Goal: Information Seeking & Learning: Check status

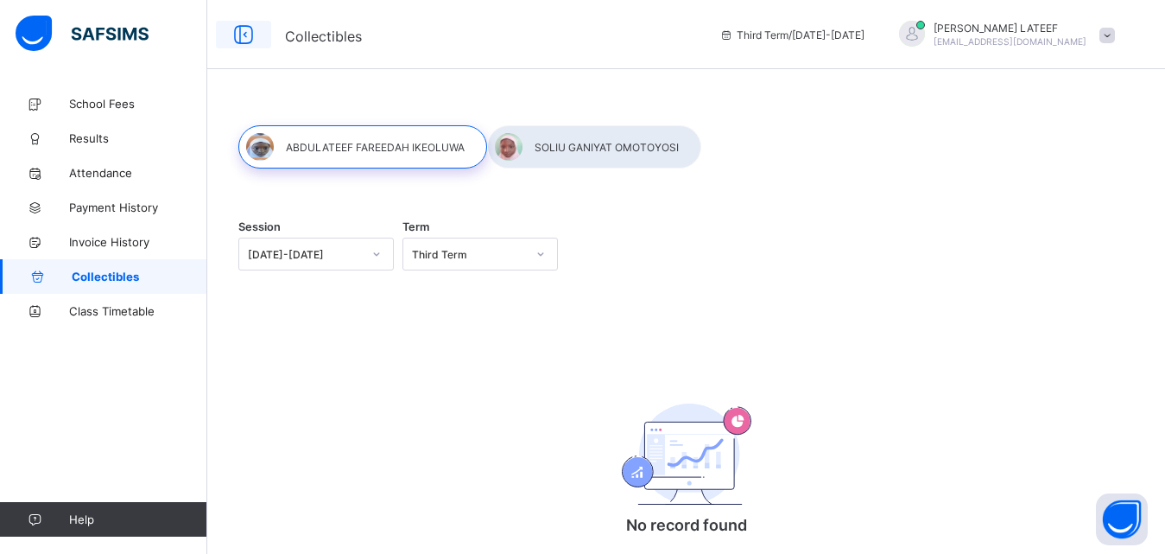
click at [245, 35] on icon at bounding box center [243, 34] width 29 height 25
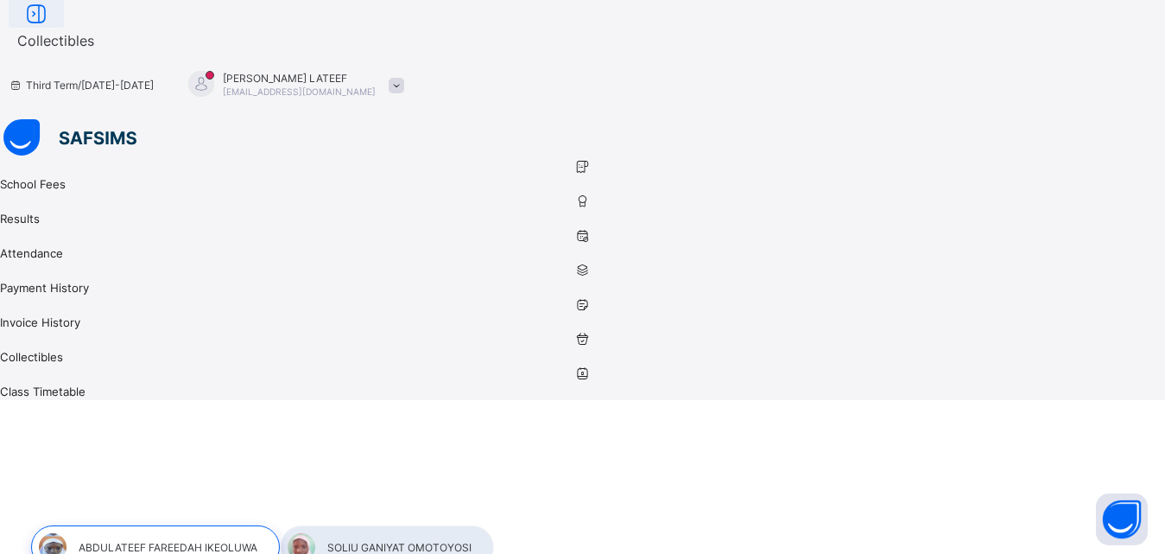
click at [51, 27] on icon at bounding box center [36, 14] width 29 height 25
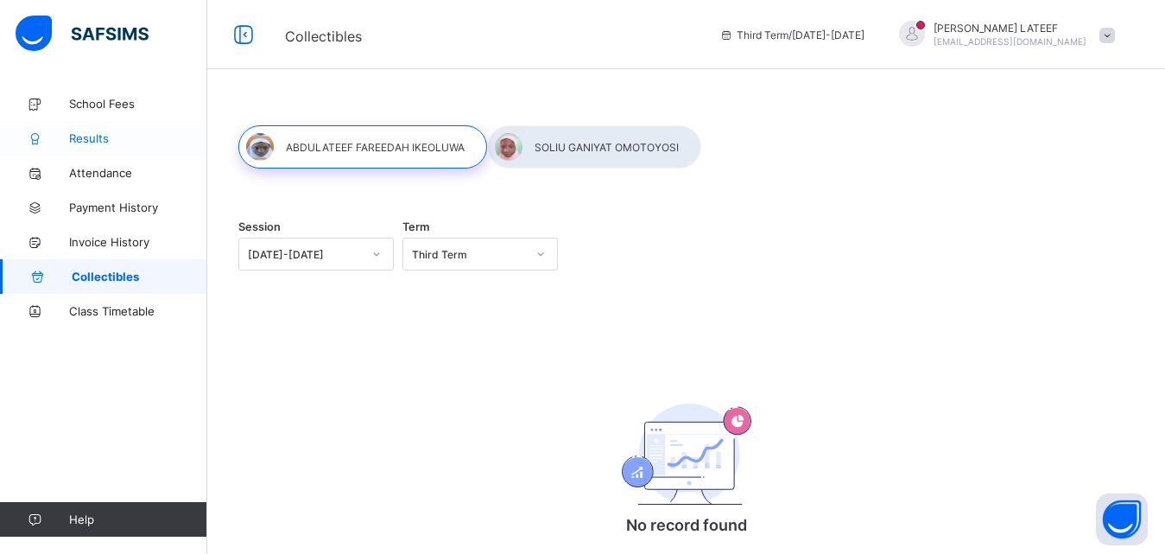
drag, startPoint x: 89, startPoint y: 139, endPoint x: 75, endPoint y: 136, distance: 14.1
click at [75, 136] on span "Results" at bounding box center [138, 138] width 138 height 14
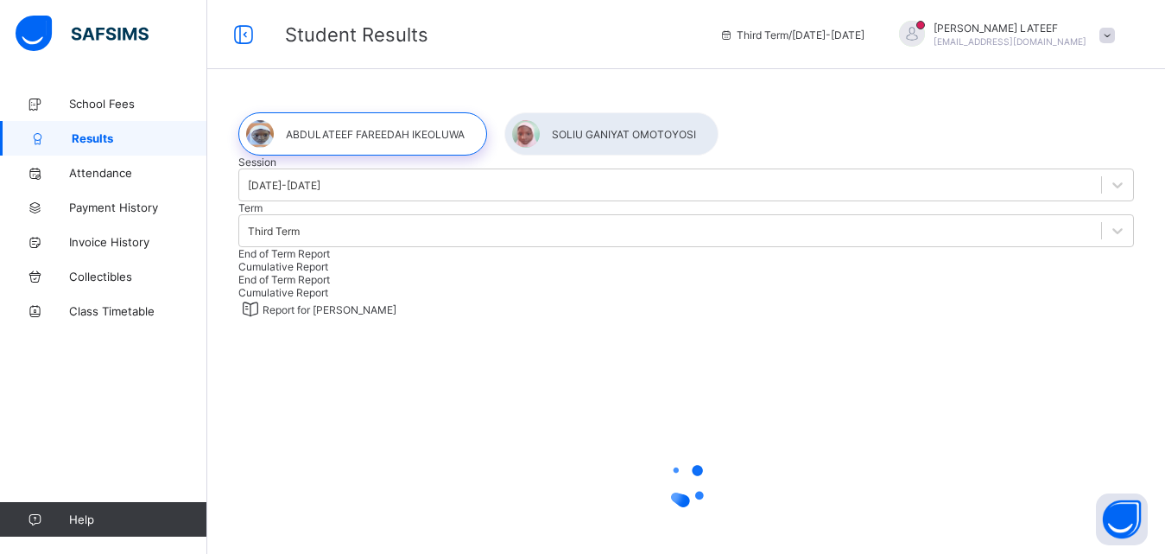
click at [690, 320] on div "Report for FAREEDAH" at bounding box center [686, 309] width 896 height 21
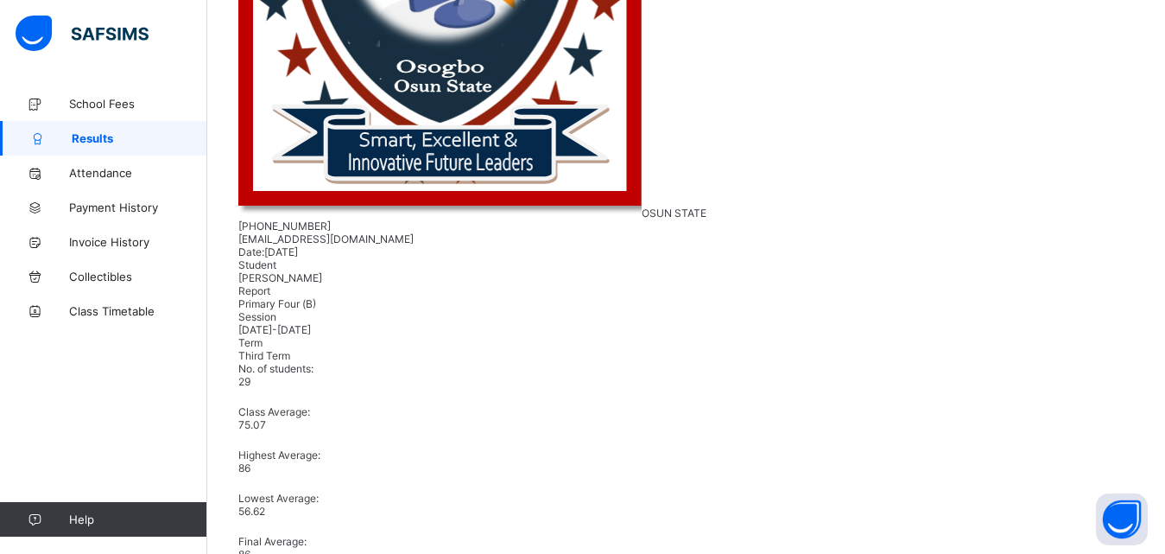
scroll to position [656, 0]
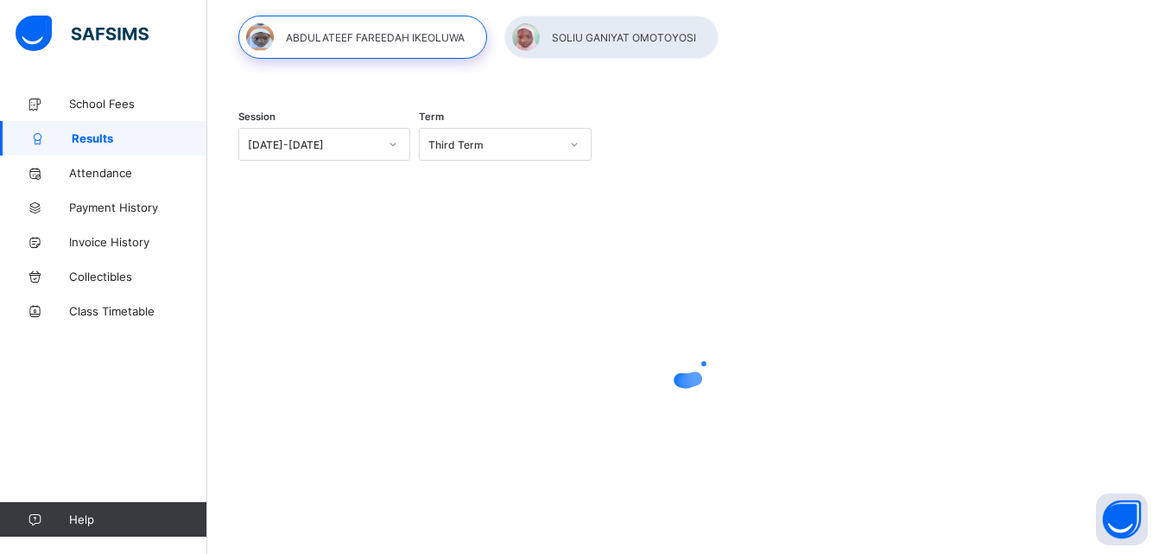
scroll to position [97, 0]
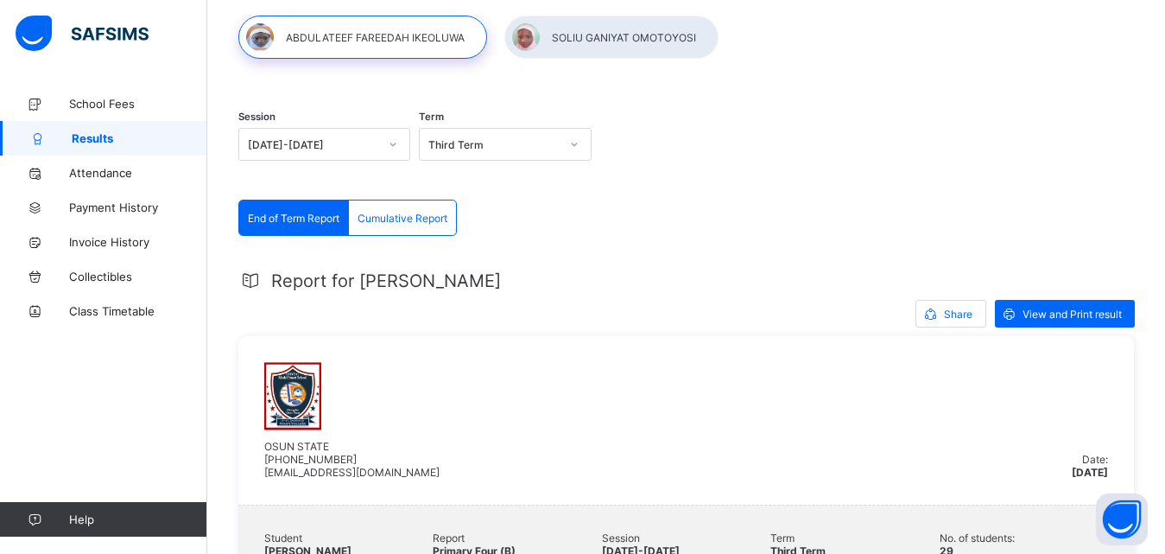
click at [779, 47] on div at bounding box center [686, 37] width 896 height 43
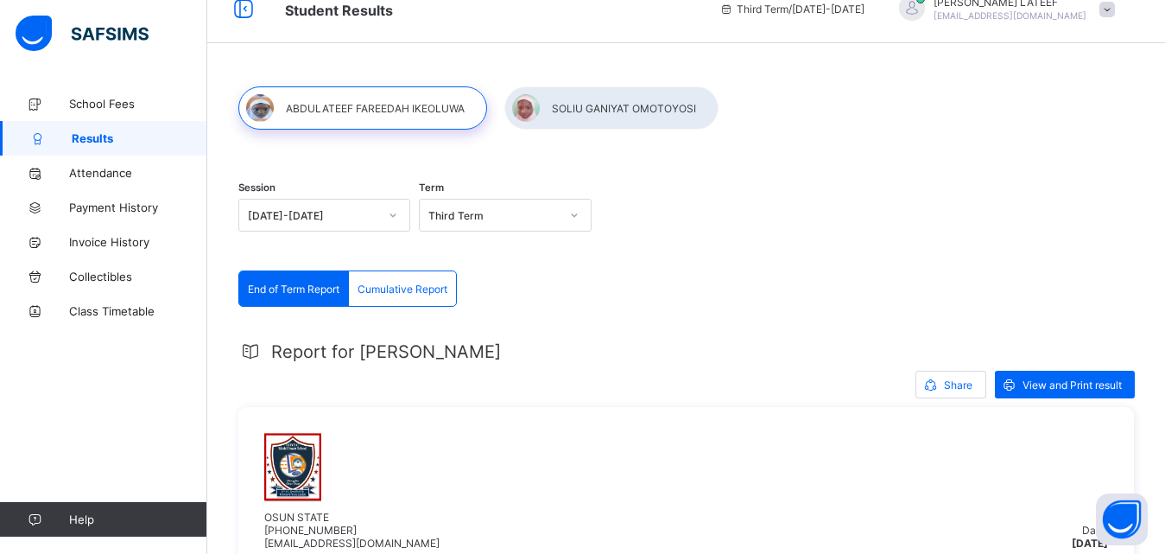
scroll to position [0, 0]
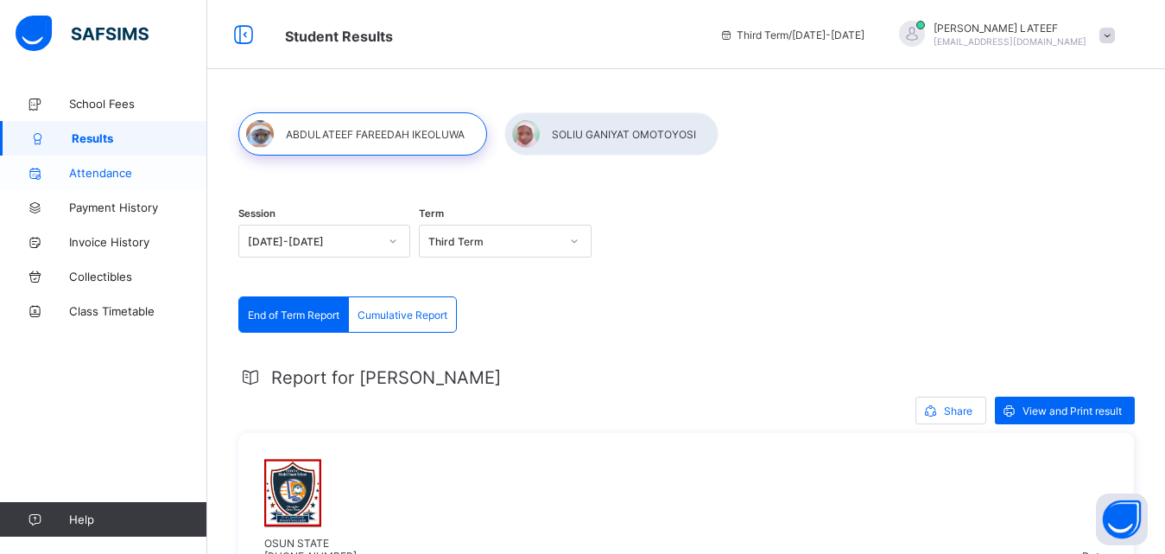
click at [106, 175] on span "Attendance" at bounding box center [138, 173] width 138 height 14
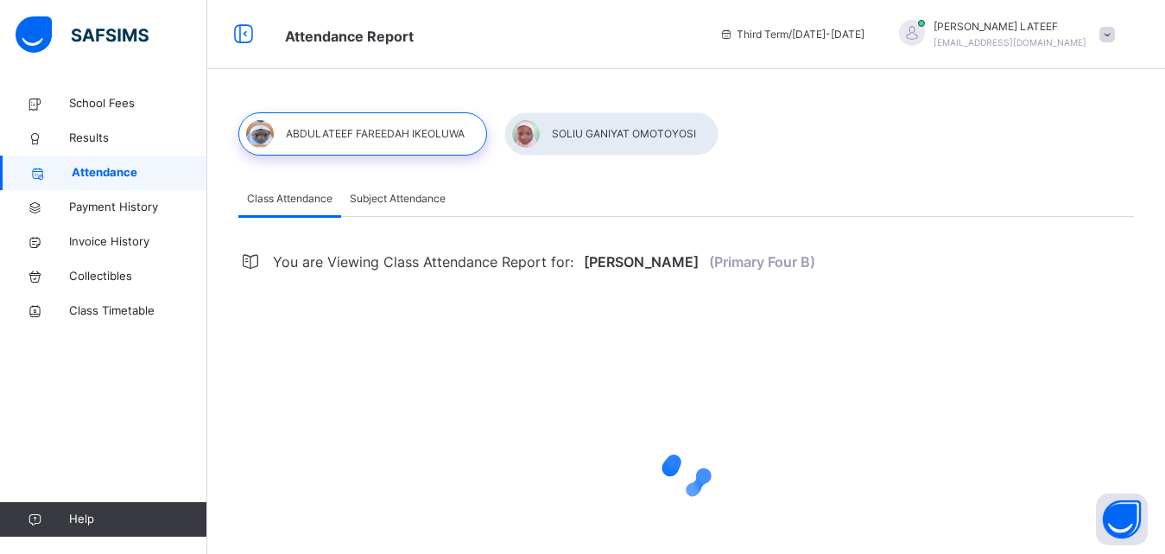
select select "****"
select select "*"
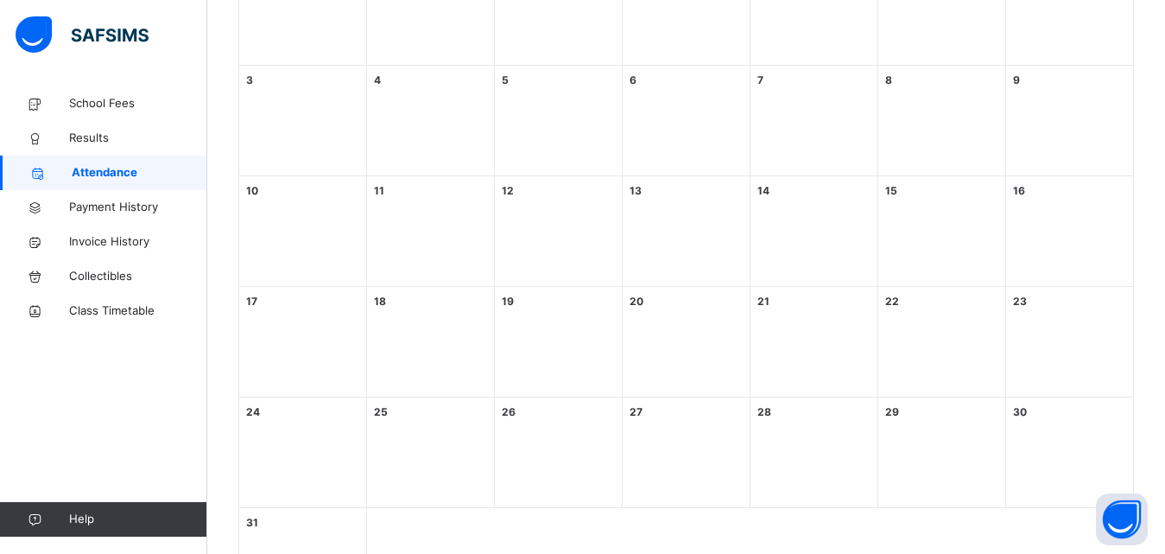
scroll to position [557, 0]
click at [99, 206] on span "Payment History" at bounding box center [138, 207] width 138 height 17
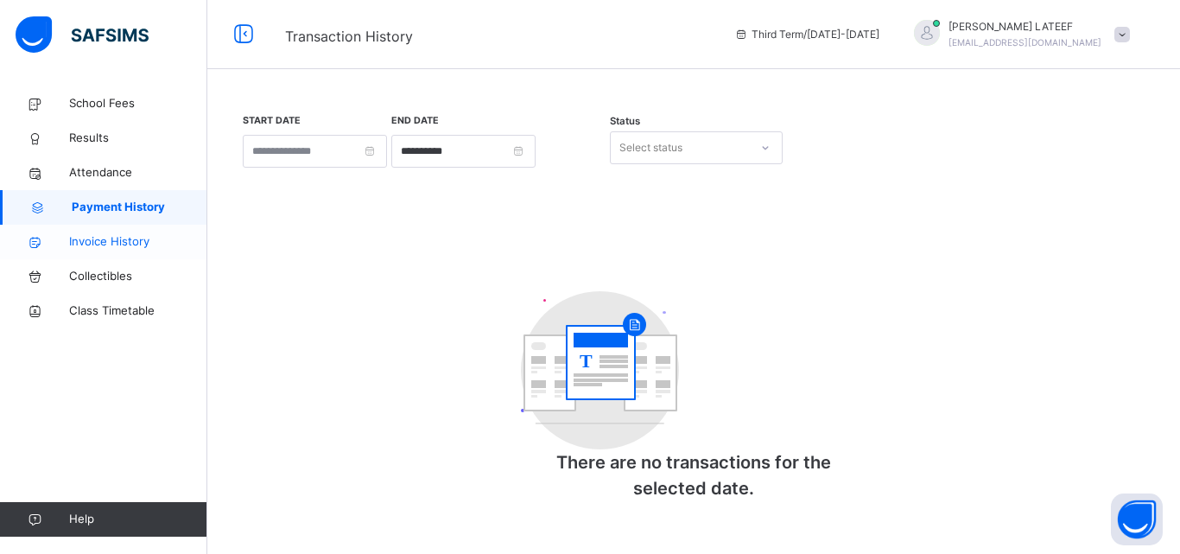
click at [117, 244] on span "Invoice History" at bounding box center [138, 241] width 138 height 17
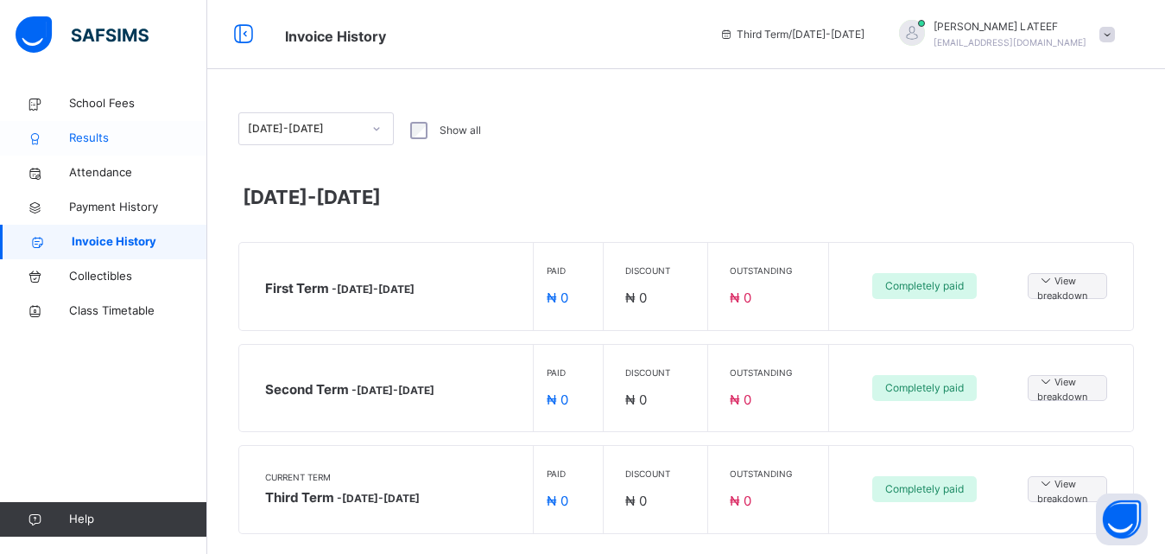
click at [89, 139] on span "Results" at bounding box center [138, 138] width 138 height 17
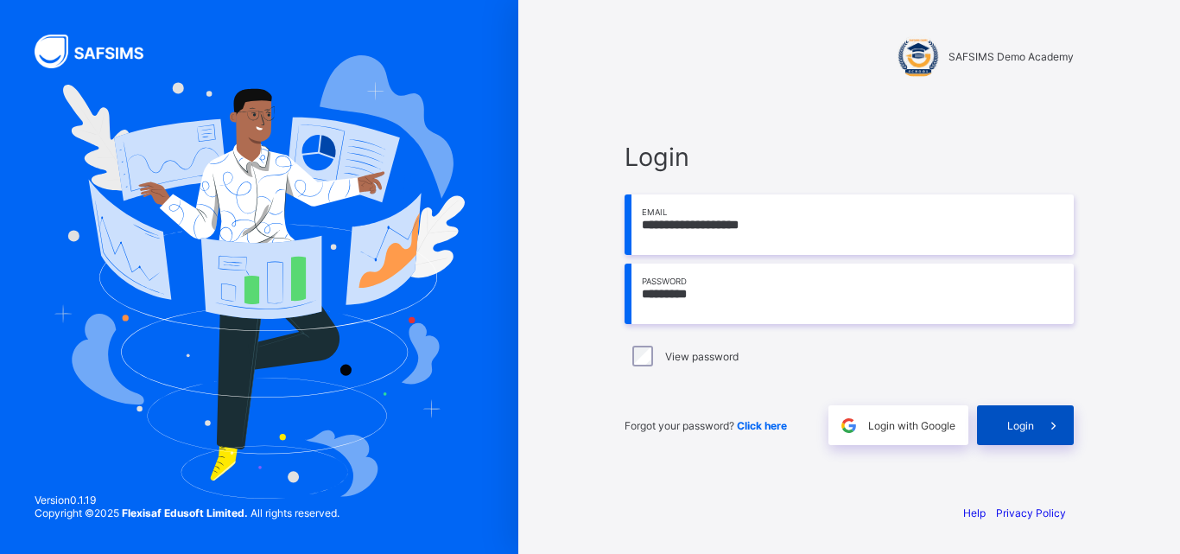
click at [1006, 421] on div "Login" at bounding box center [1025, 425] width 97 height 40
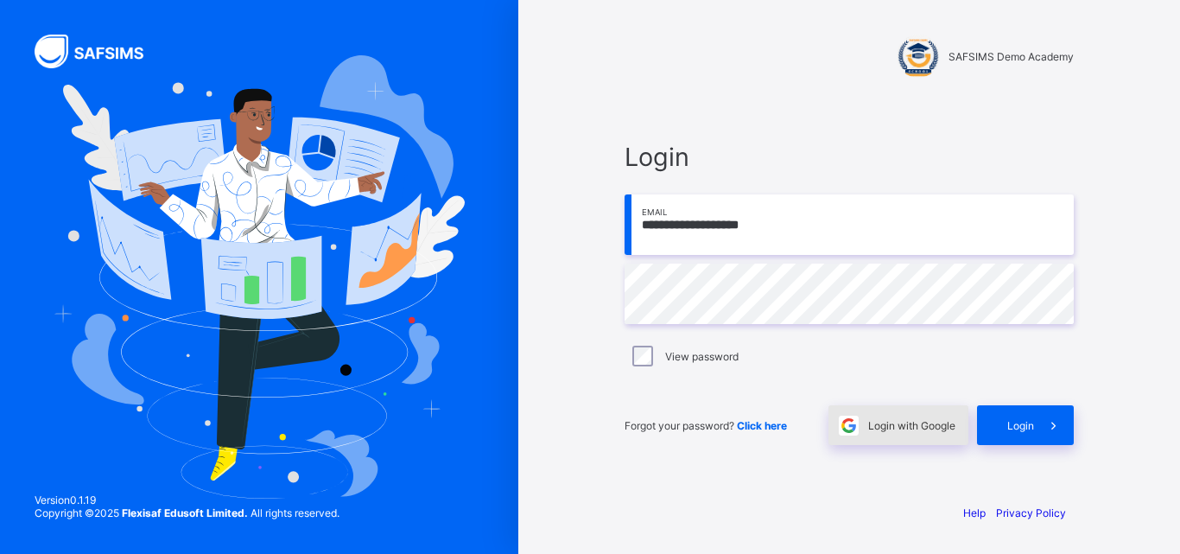
click at [922, 425] on span "Login with Google" at bounding box center [911, 425] width 87 height 13
click at [668, 218] on input "**********" at bounding box center [848, 224] width 449 height 60
